Goal: Check status: Check status

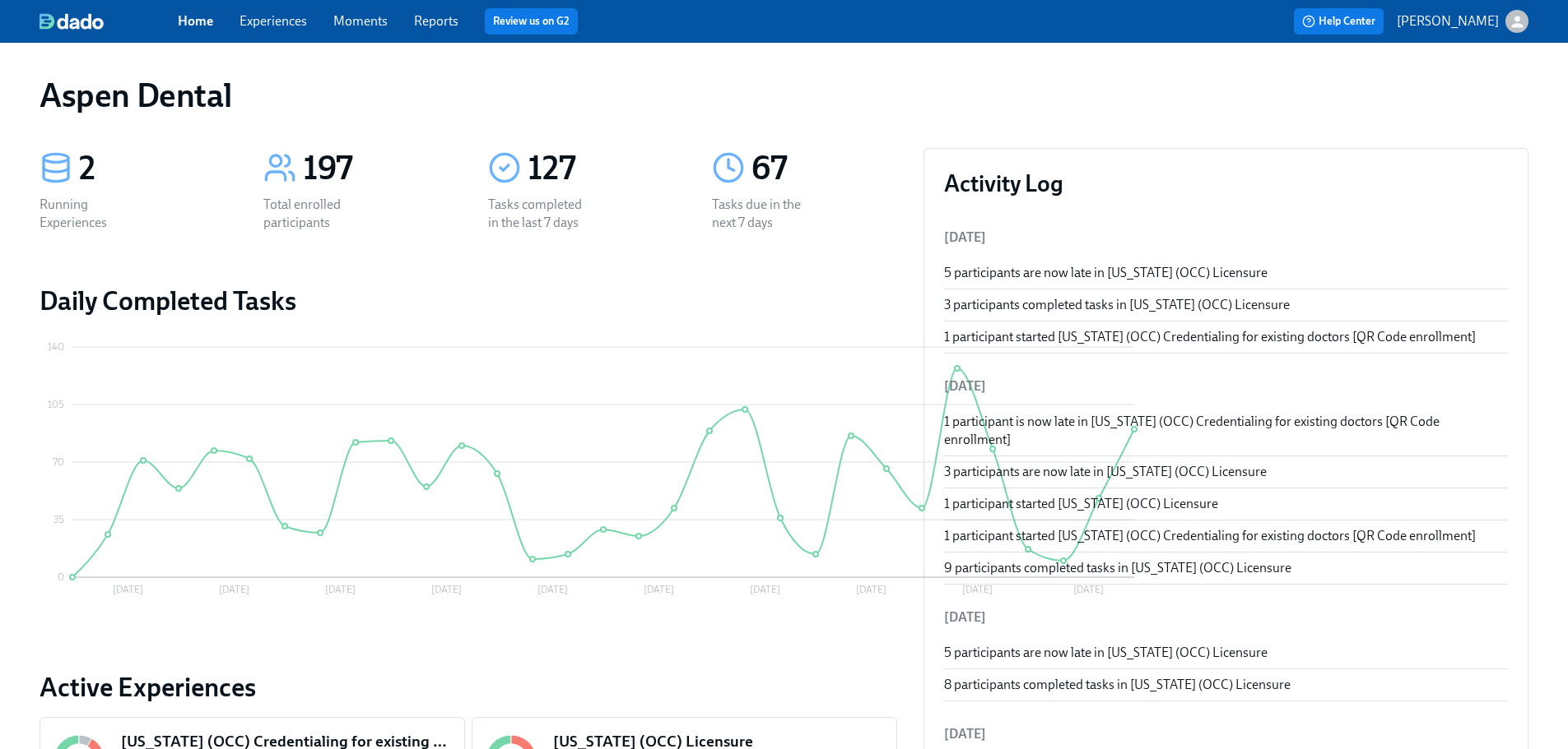
click at [456, 32] on div "Home Experiences Moments Reports Review us on G2" at bounding box center [515, 21] width 675 height 26
click at [451, 23] on link "Reports" at bounding box center [436, 21] width 44 height 15
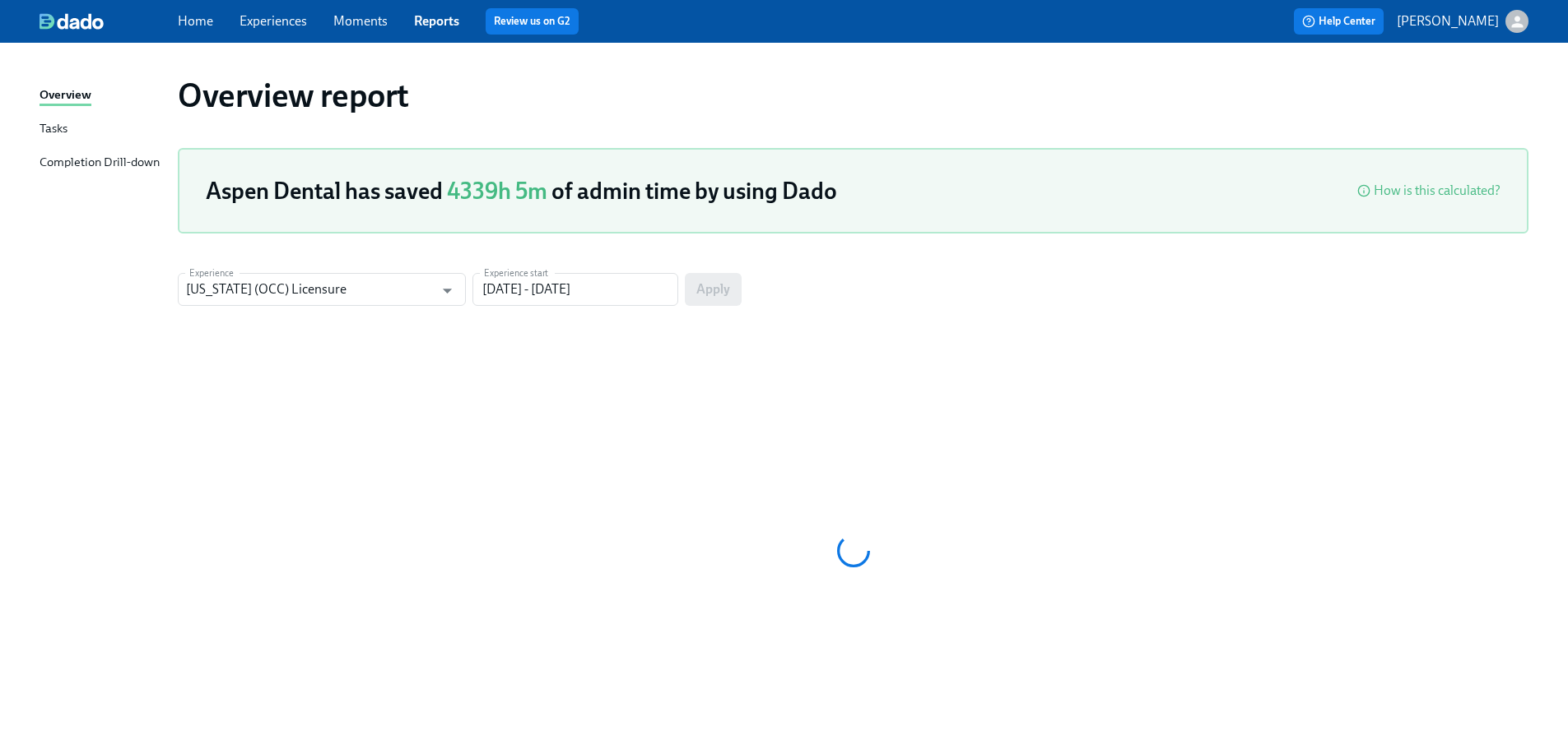
click at [105, 158] on div "Completion Drill-down" at bounding box center [99, 162] width 120 height 20
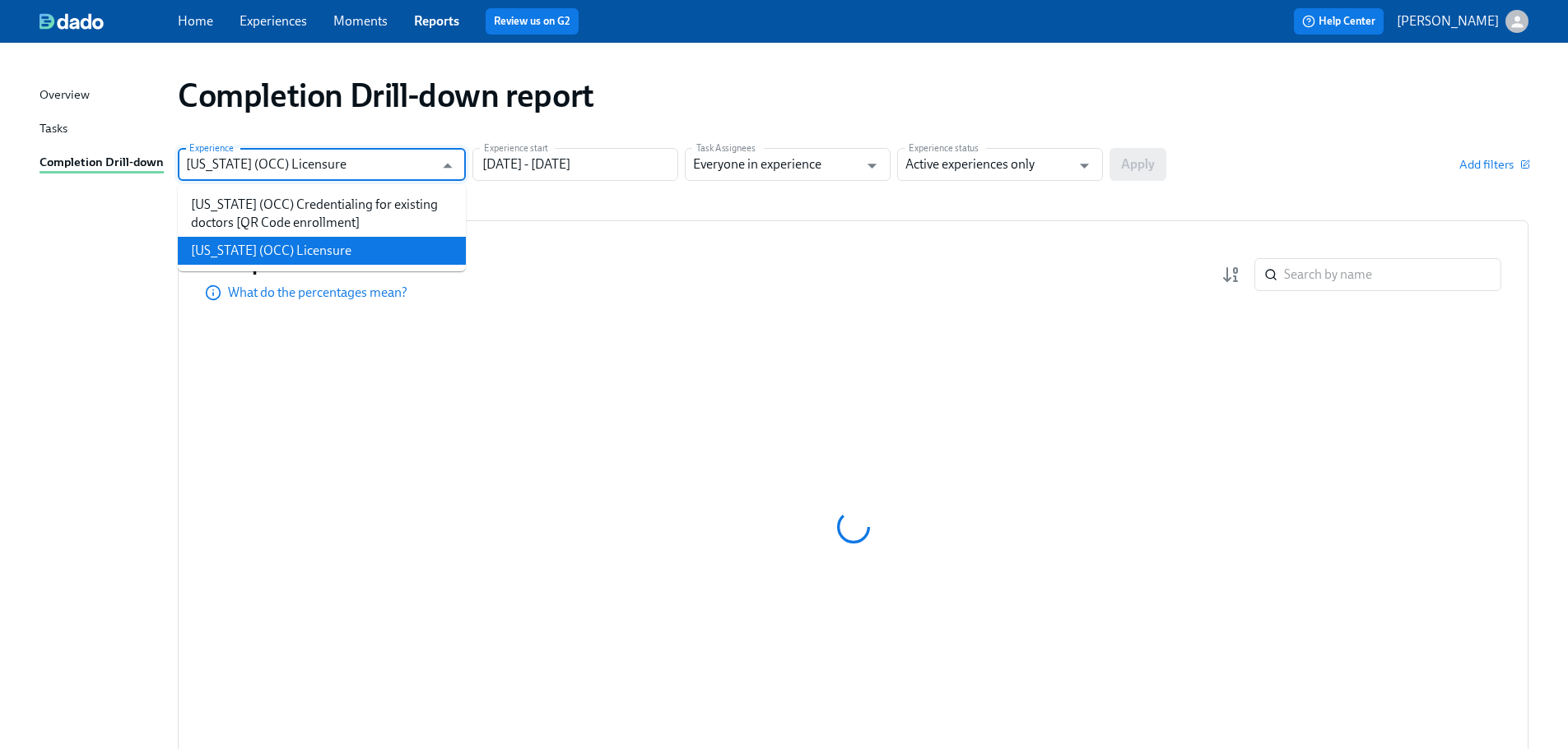
click at [423, 177] on input "[US_STATE] (OCC) Licensure" at bounding box center [310, 164] width 248 height 33
click at [401, 253] on li "[US_STATE] (OCC) Licensure" at bounding box center [322, 251] width 288 height 28
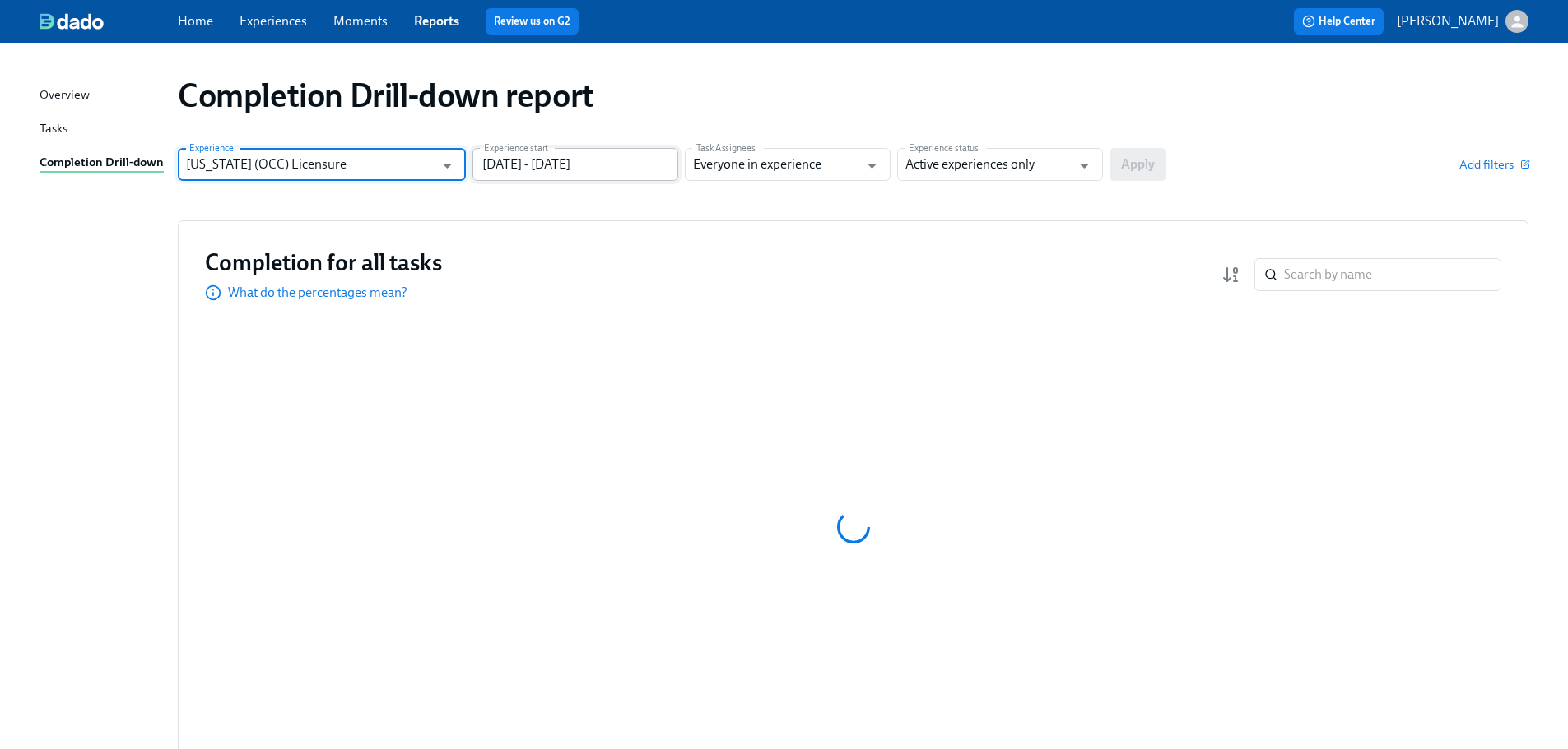
click at [584, 176] on input "[DATE] - [DATE]" at bounding box center [576, 164] width 206 height 33
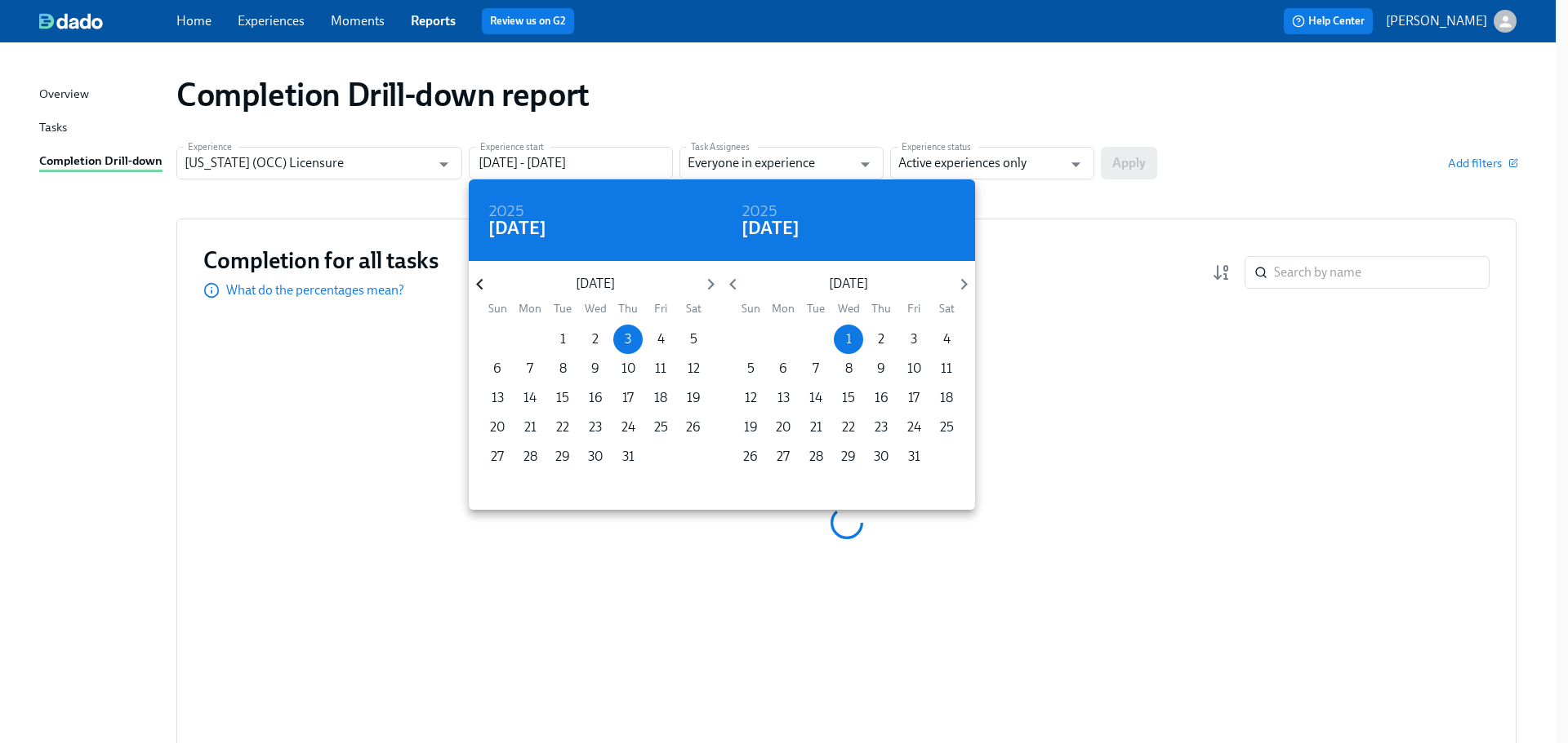
click at [481, 288] on icon "button" at bounding box center [479, 284] width 22 height 22
click at [481, 288] on icon "button" at bounding box center [479, 285] width 7 height 11
click at [481, 288] on icon "button" at bounding box center [479, 284] width 22 height 22
click at [481, 288] on icon "button" at bounding box center [479, 285] width 7 height 11
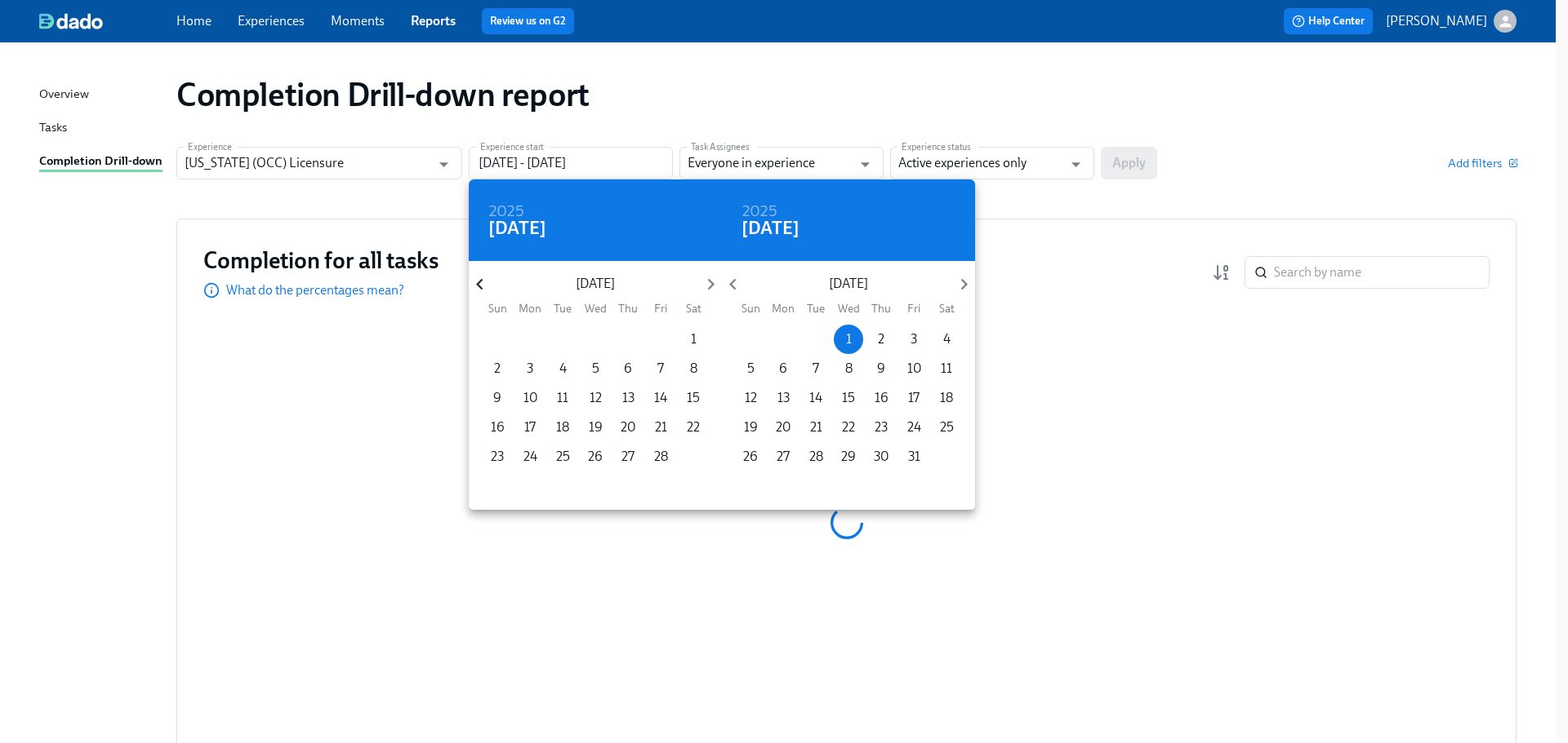
click at [481, 288] on icon "button" at bounding box center [479, 285] width 7 height 11
click at [481, 289] on icon "button" at bounding box center [479, 285] width 7 height 11
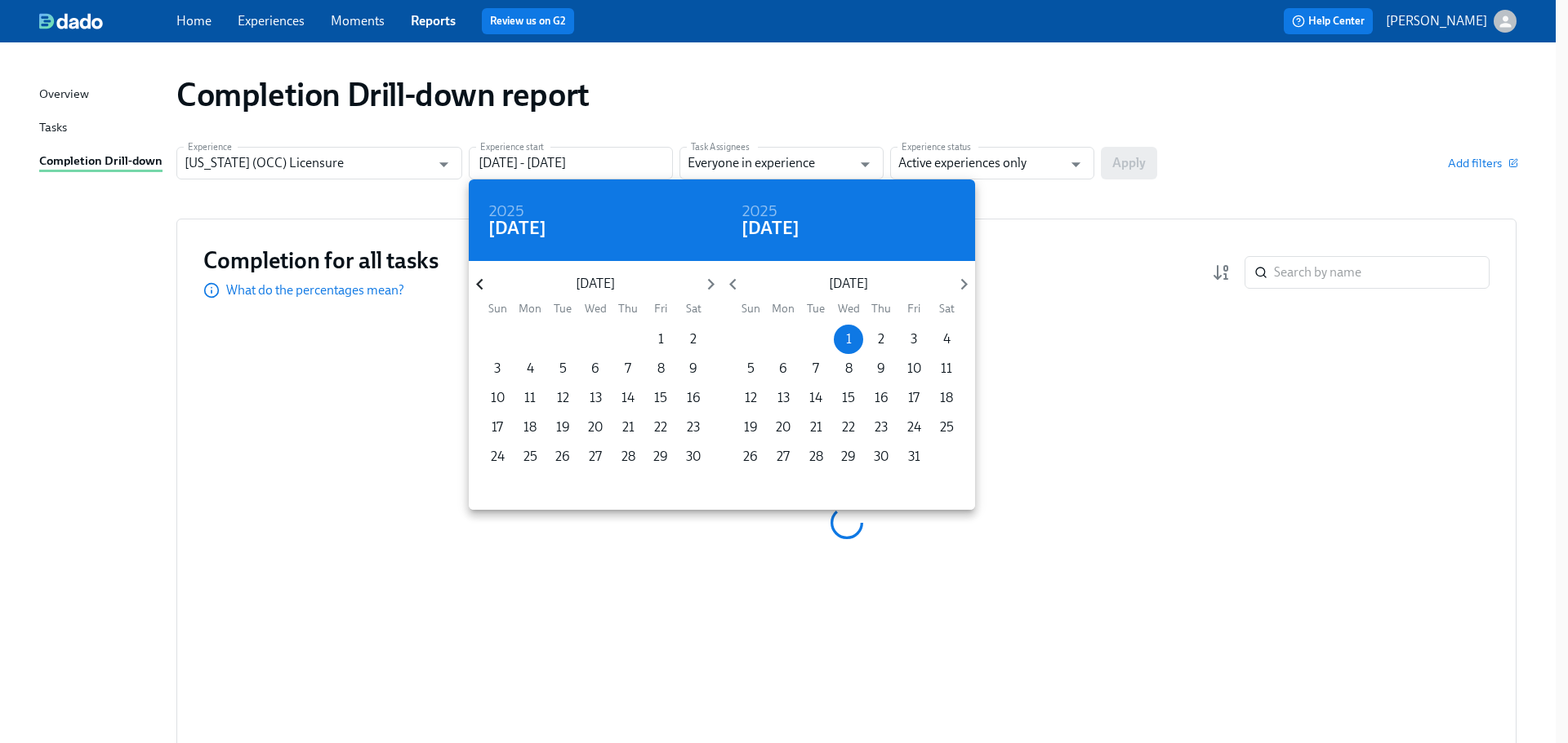
click at [481, 289] on icon "button" at bounding box center [479, 285] width 7 height 11
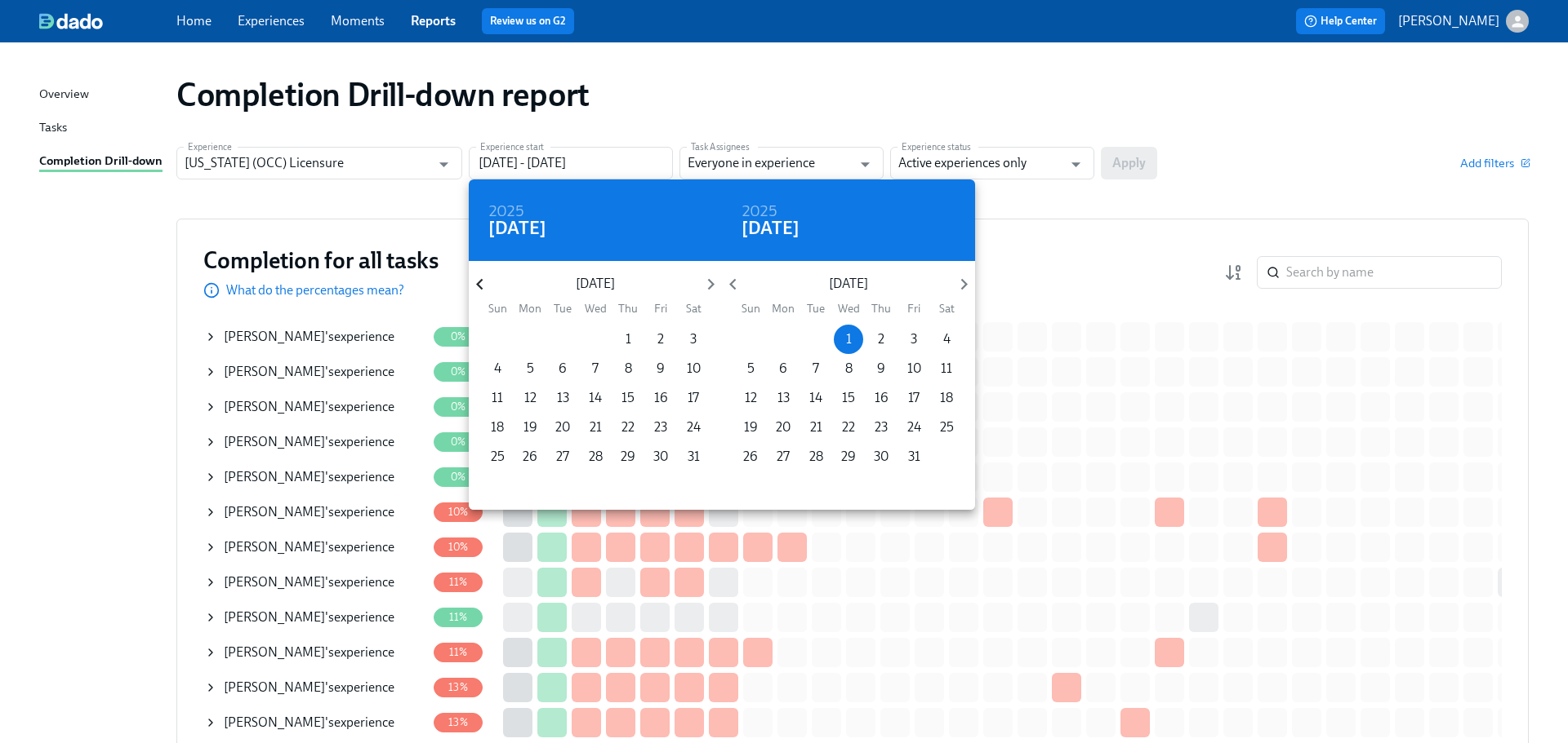
click at [481, 289] on icon "button" at bounding box center [479, 285] width 7 height 11
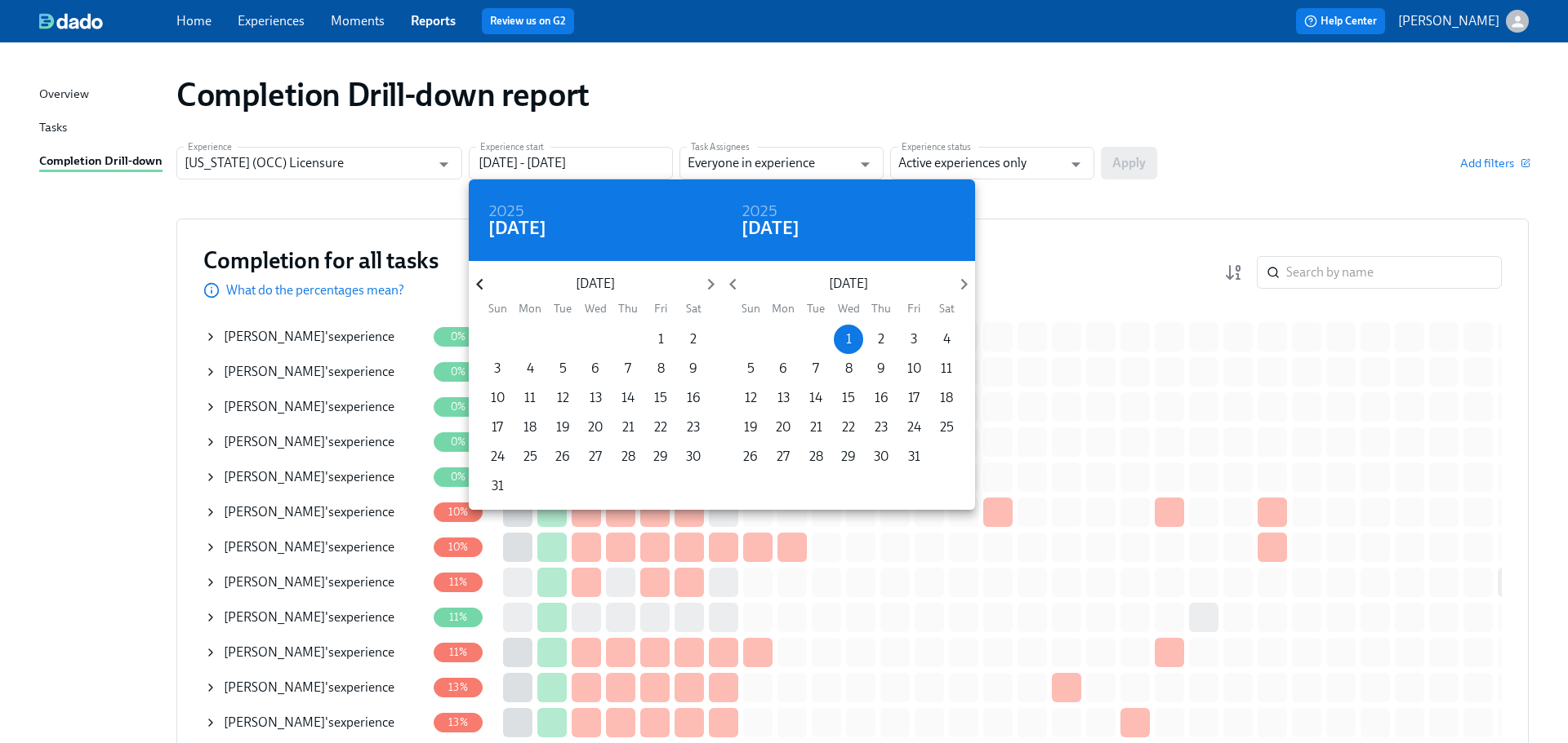
click at [481, 289] on icon "button" at bounding box center [479, 285] width 7 height 11
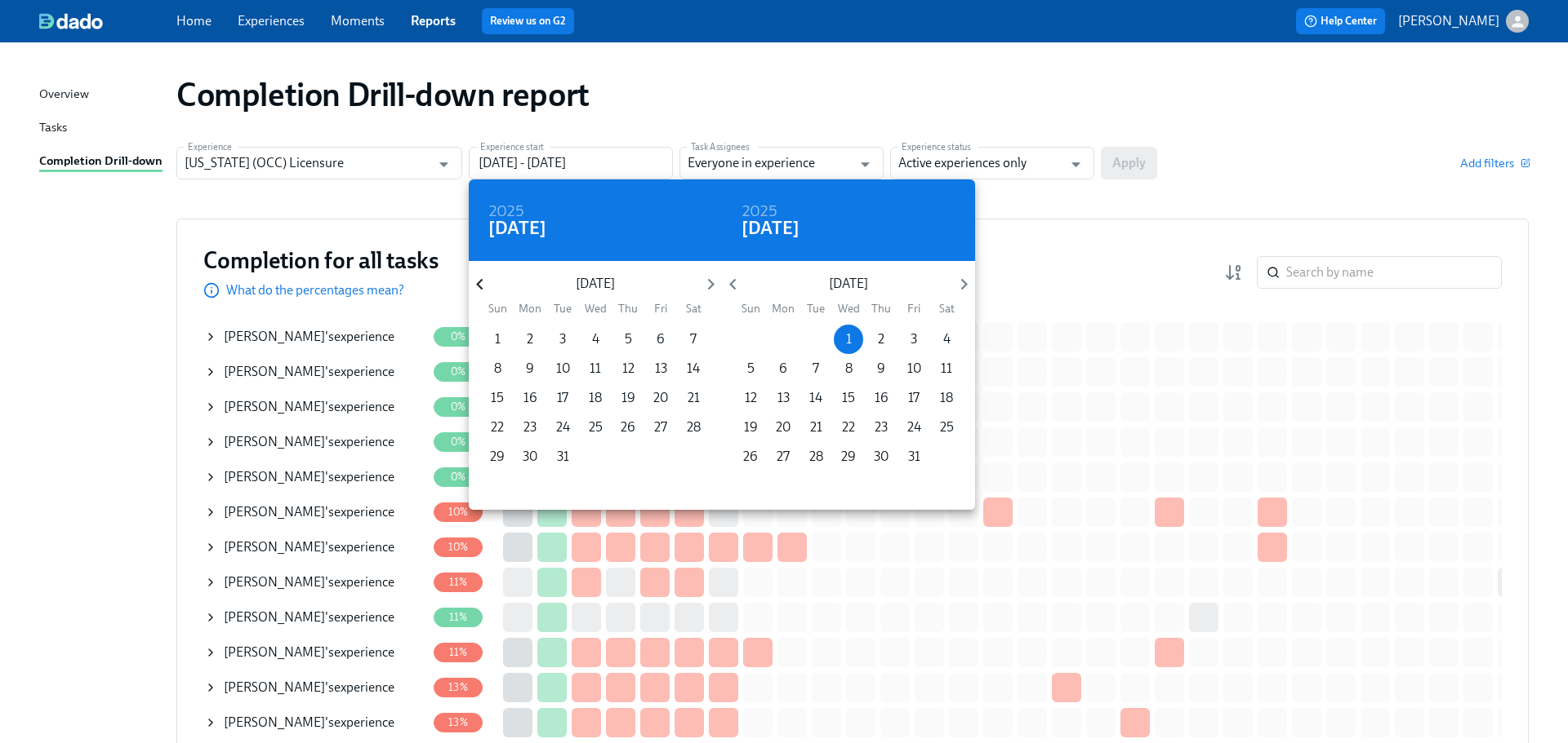
click at [481, 289] on icon "button" at bounding box center [479, 285] width 7 height 11
click at [481, 290] on icon "button" at bounding box center [479, 285] width 7 height 11
click at [709, 285] on icon "button" at bounding box center [710, 284] width 22 height 22
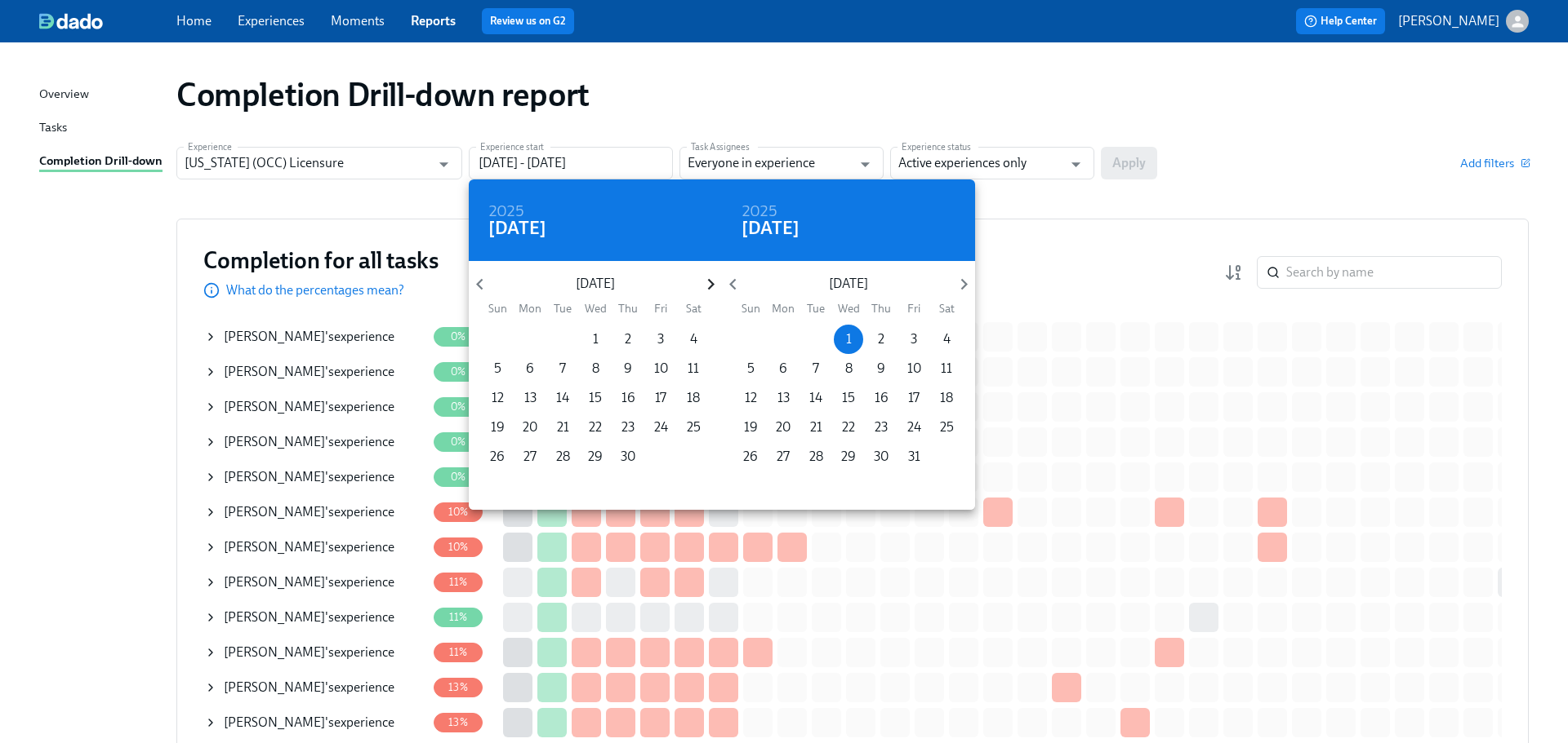
click at [709, 285] on icon "button" at bounding box center [710, 284] width 22 height 22
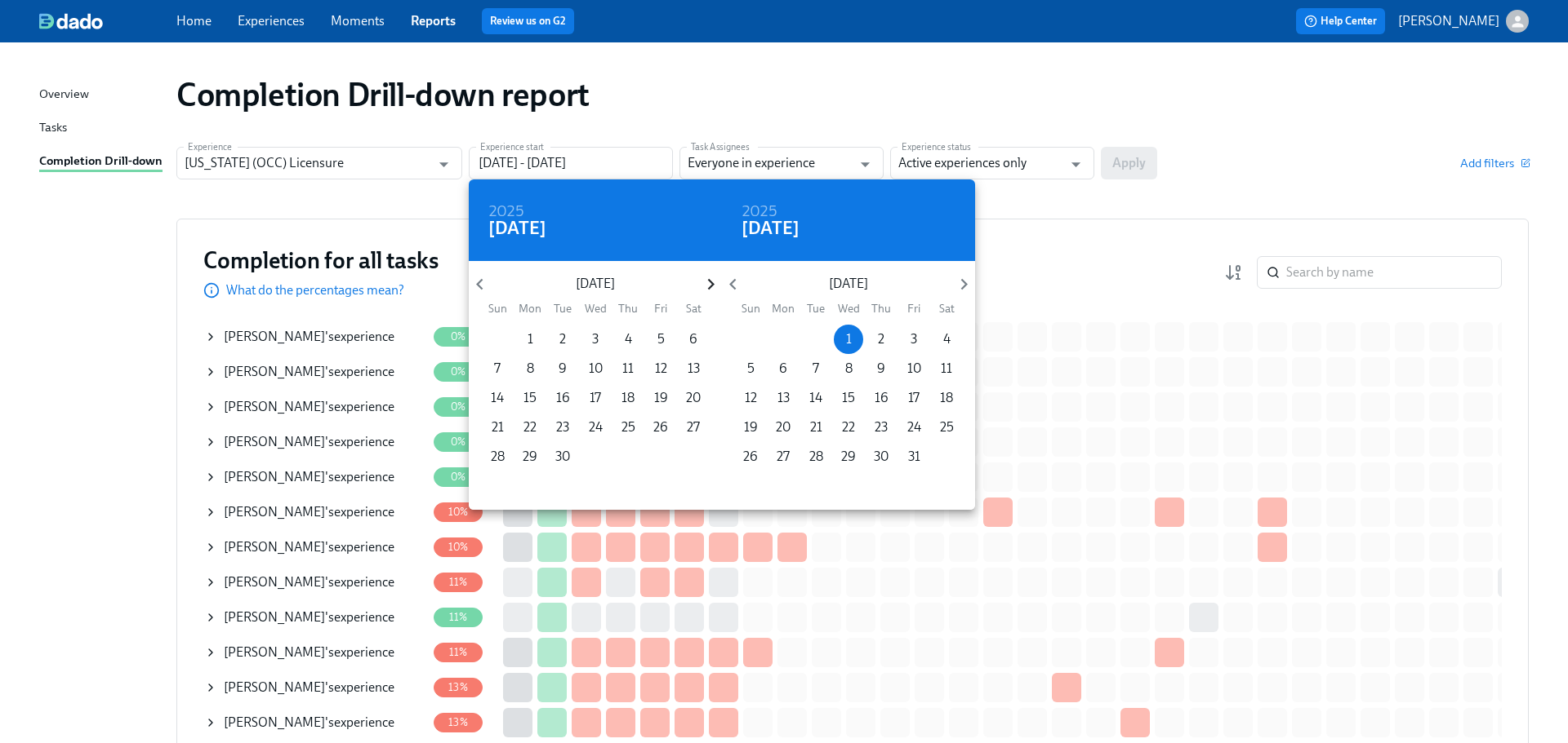
click at [709, 285] on icon "button" at bounding box center [710, 284] width 22 height 22
click at [715, 285] on icon "button" at bounding box center [710, 284] width 22 height 22
click at [1041, 197] on div at bounding box center [784, 372] width 1568 height 743
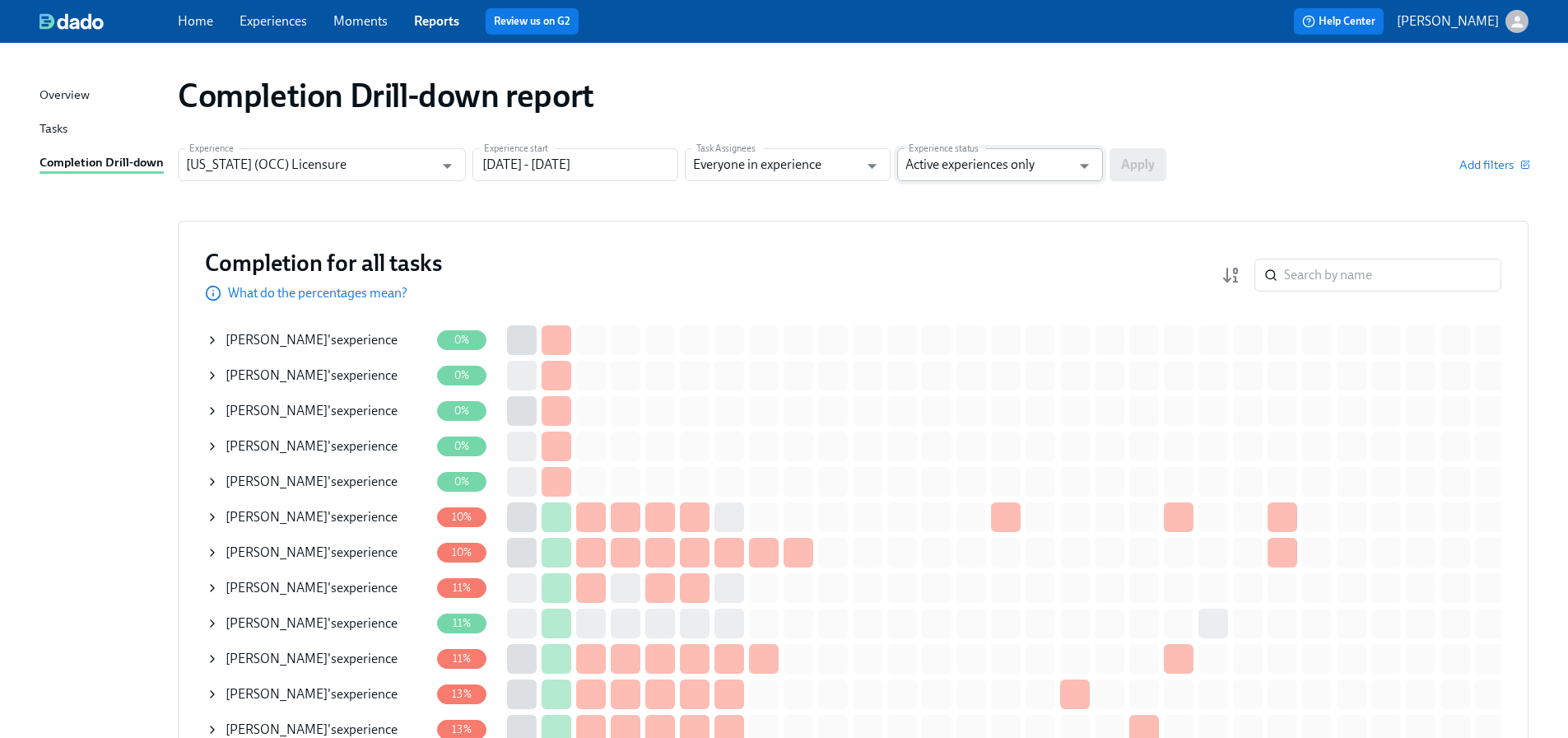
click at [1021, 160] on input "Active experiences only" at bounding box center [988, 164] width 165 height 33
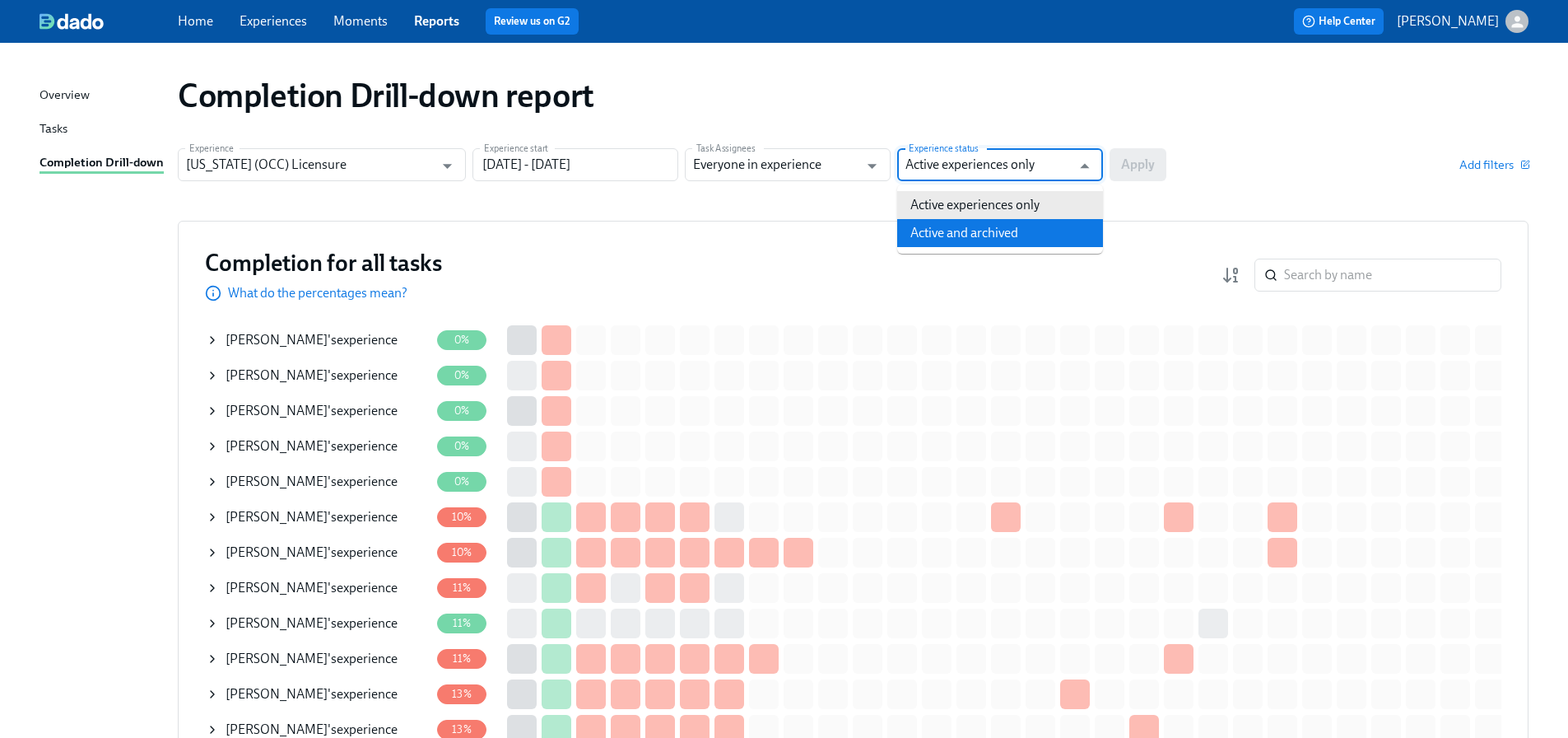
click at [985, 227] on li "Active and archived" at bounding box center [1000, 233] width 206 height 28
type input "Active and archived"
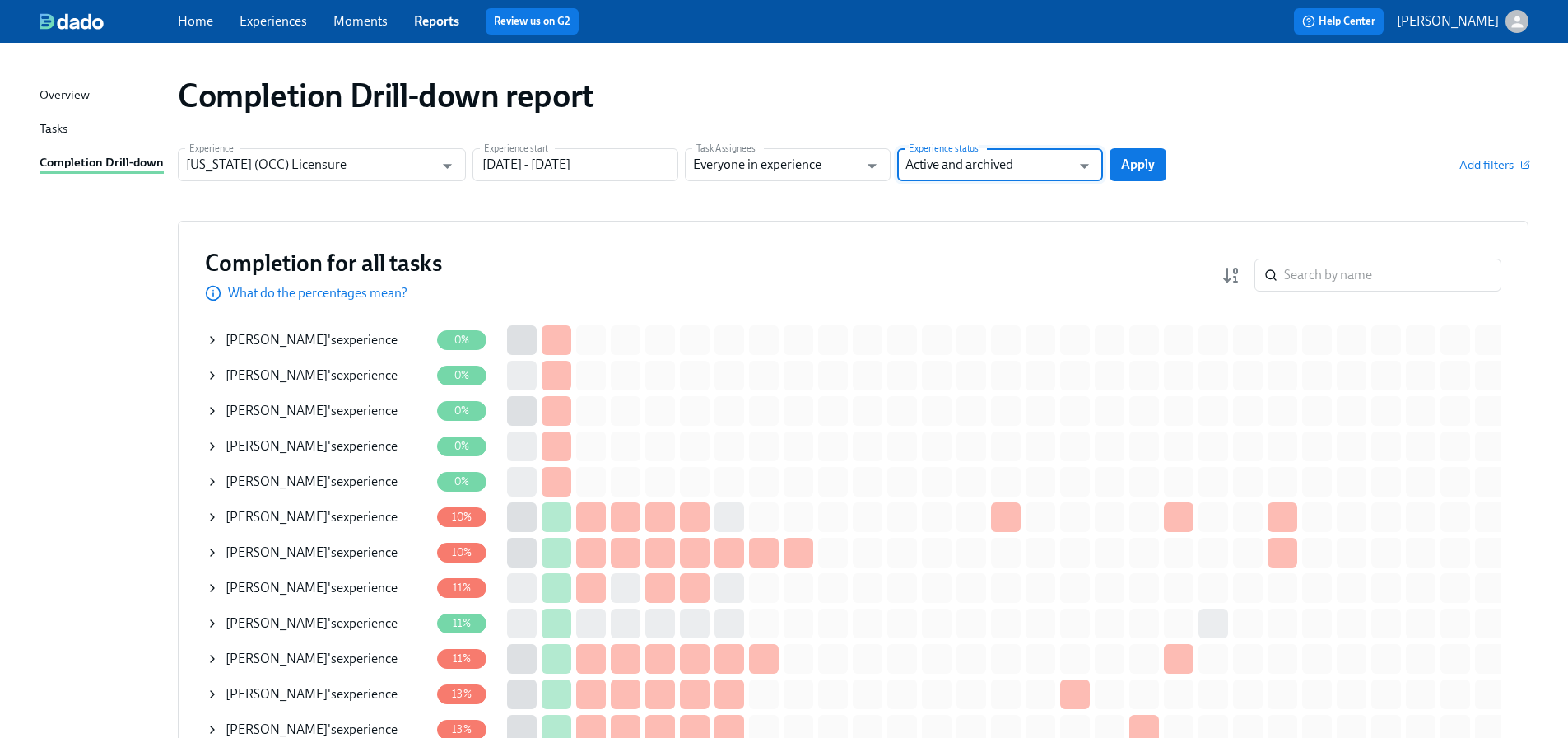
click at [1138, 163] on span "Apply" at bounding box center [1138, 164] width 34 height 16
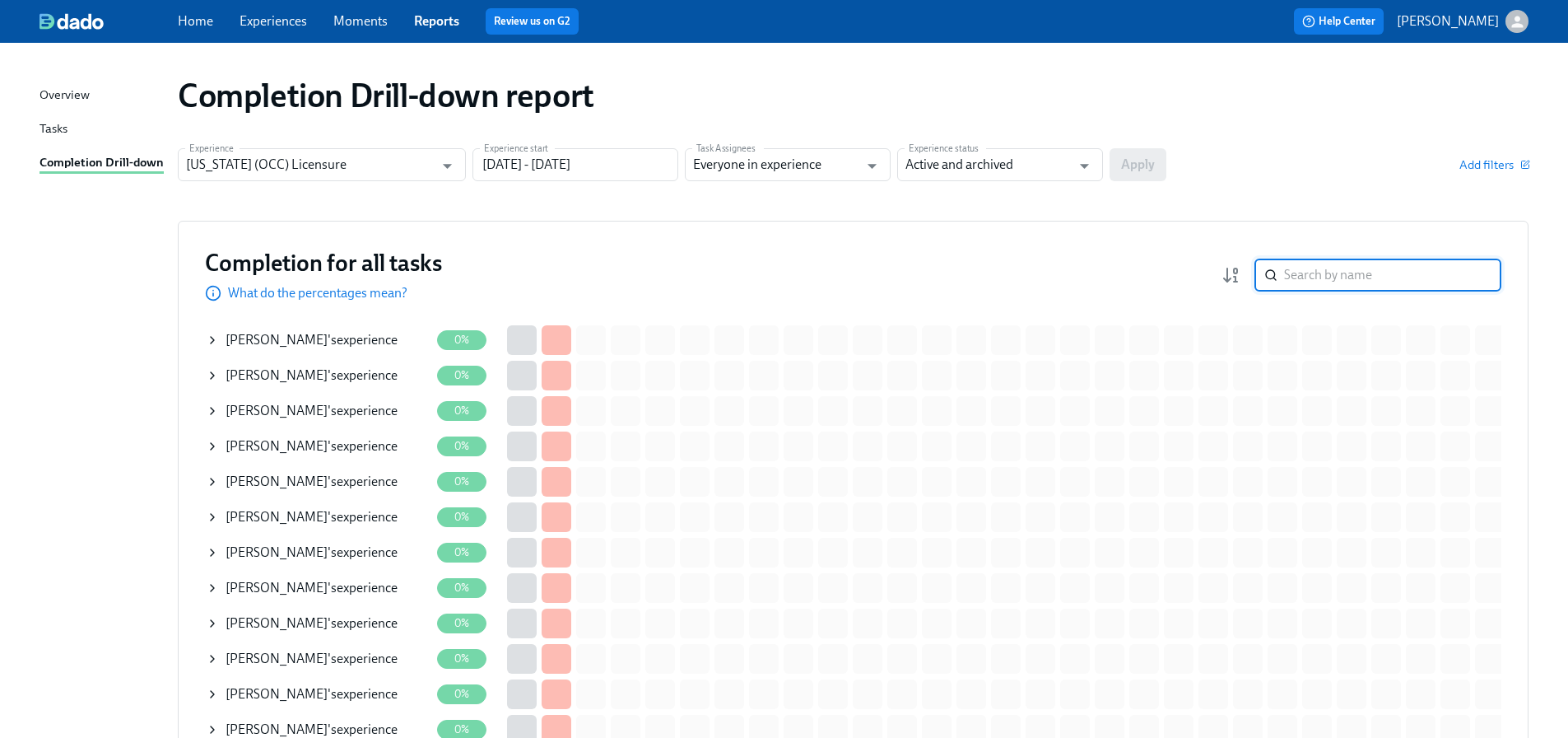
click at [1337, 279] on input "search" at bounding box center [1392, 275] width 217 height 33
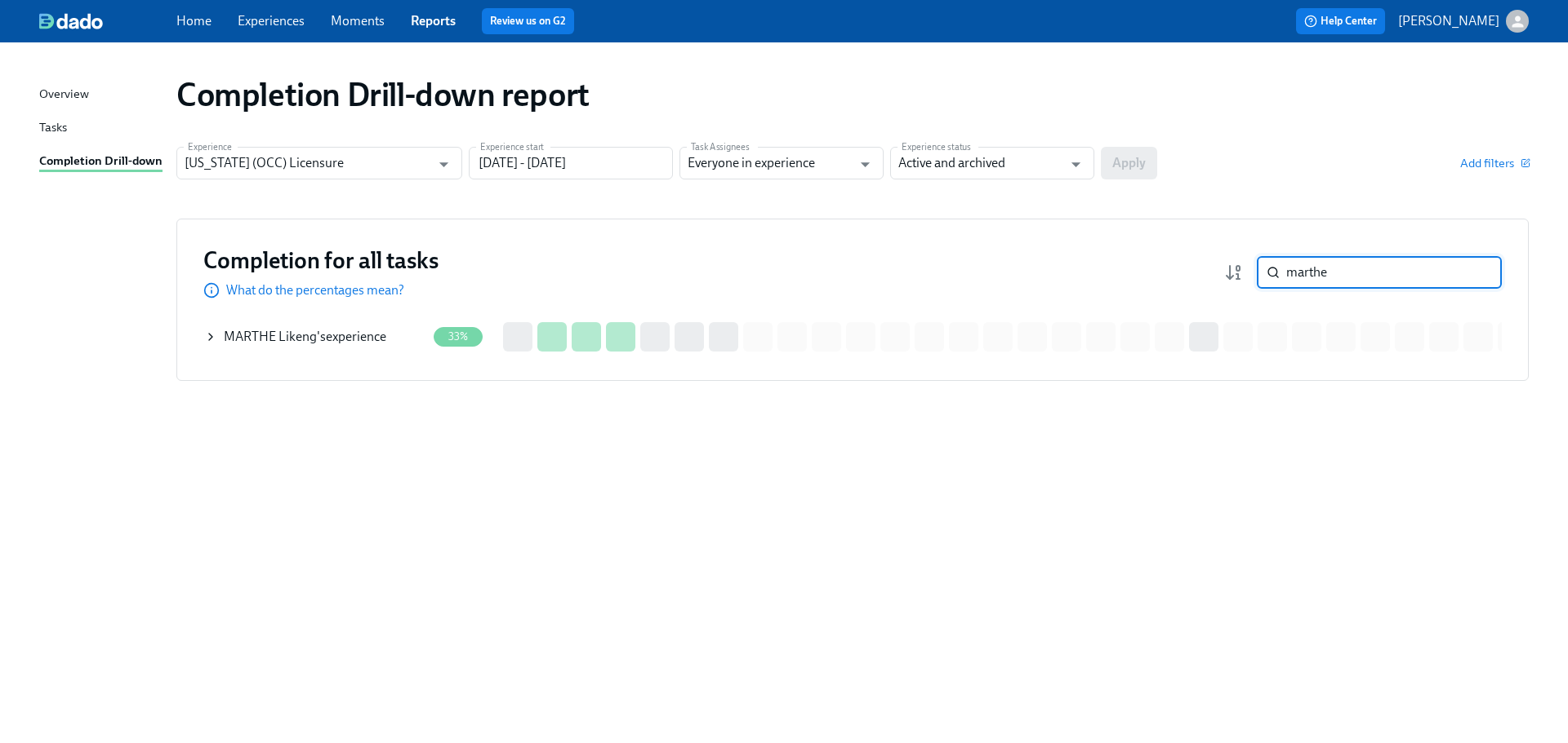
type input "marthe"
click at [377, 335] on div "[PERSON_NAME] 's experience" at bounding box center [305, 336] width 162 height 18
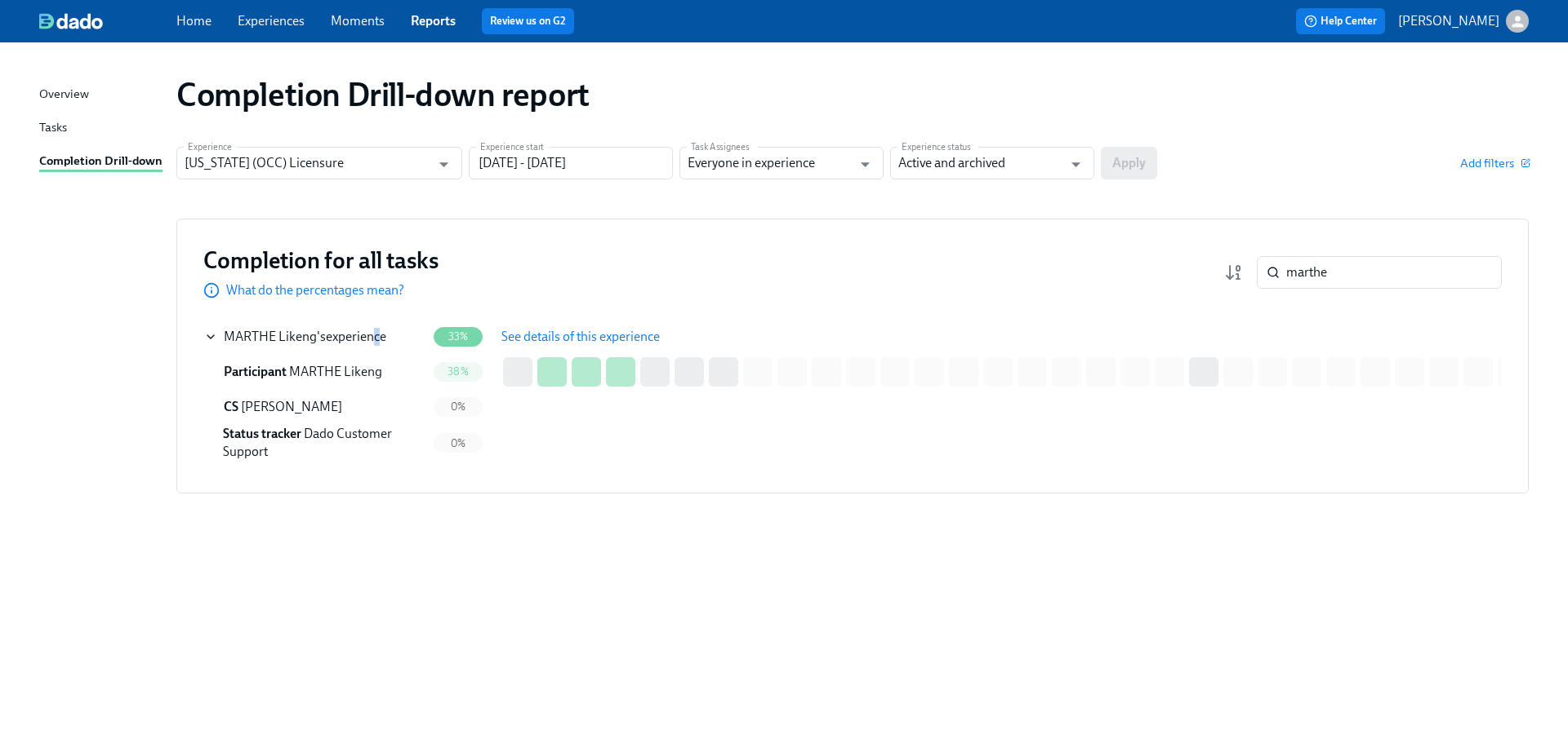
click at [562, 327] on button "See details of this experience" at bounding box center [580, 337] width 181 height 32
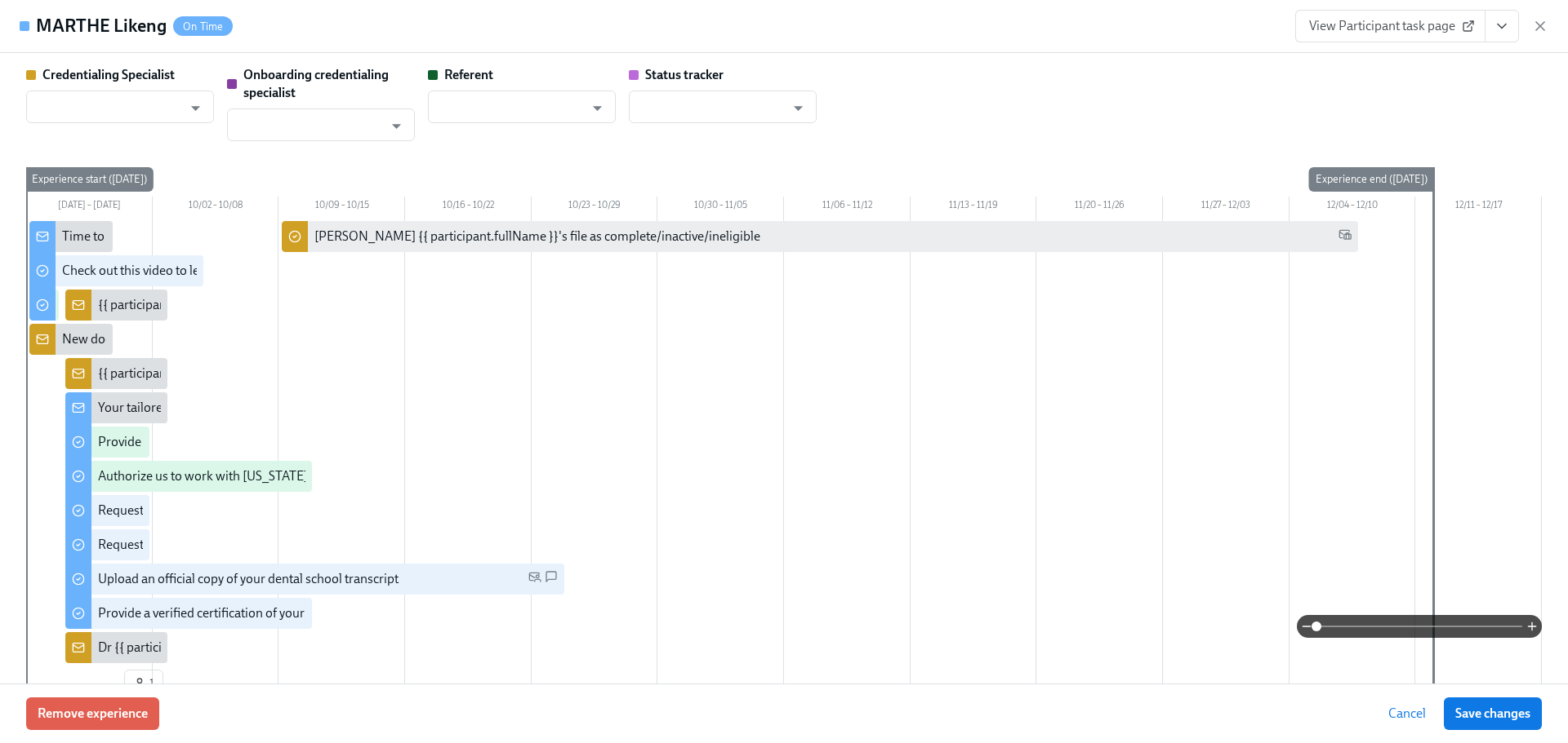
type input "[PERSON_NAME]"
type input "Dado Customer Support"
